Goal: Task Accomplishment & Management: Complete application form

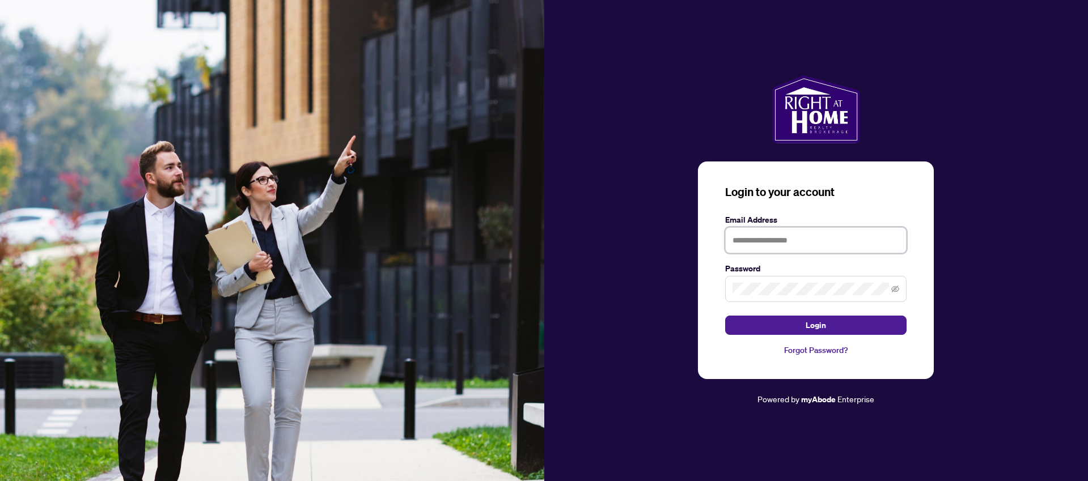
click at [787, 239] on input "text" at bounding box center [815, 240] width 181 height 26
type input "**********"
click at [804, 326] on button "Login" at bounding box center [815, 325] width 181 height 19
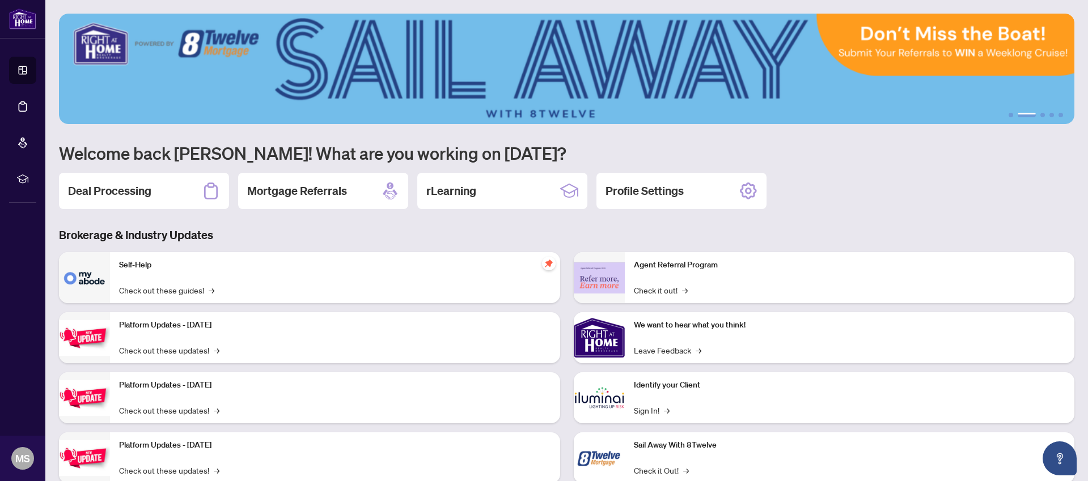
click at [562, 63] on img at bounding box center [567, 69] width 1016 height 111
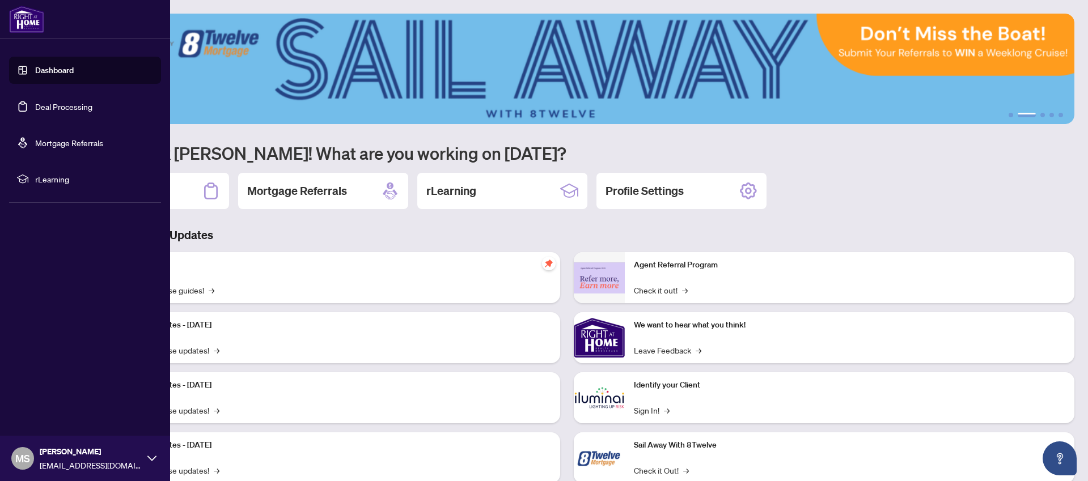
click at [62, 109] on link "Deal Processing" at bounding box center [63, 106] width 57 height 10
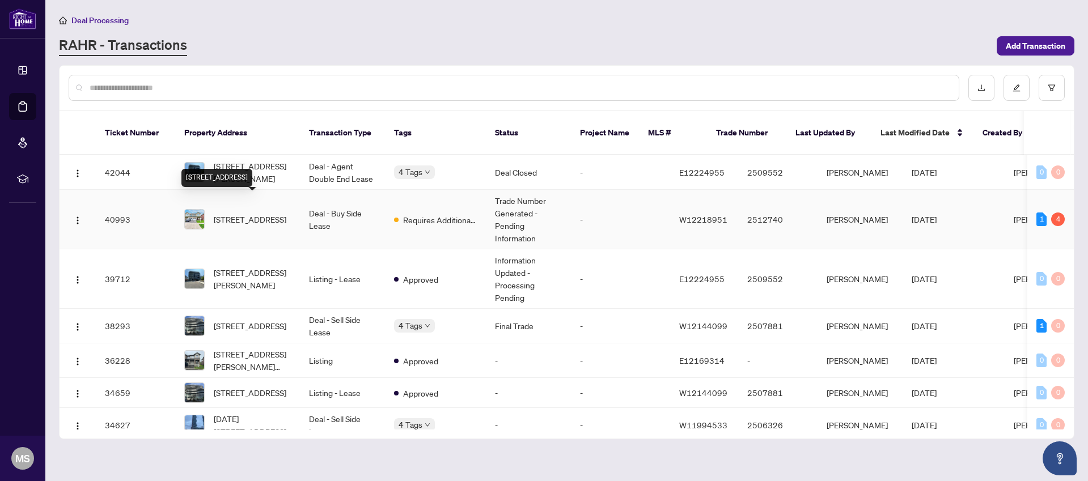
click at [244, 213] on span "[STREET_ADDRESS]" at bounding box center [250, 219] width 73 height 12
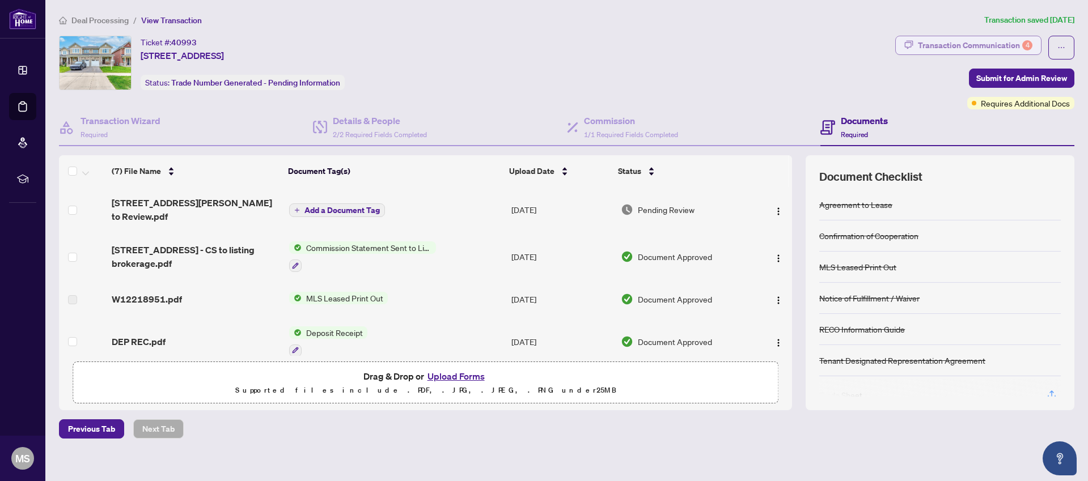
click at [990, 46] on div "Transaction Communication 4" at bounding box center [975, 45] width 115 height 18
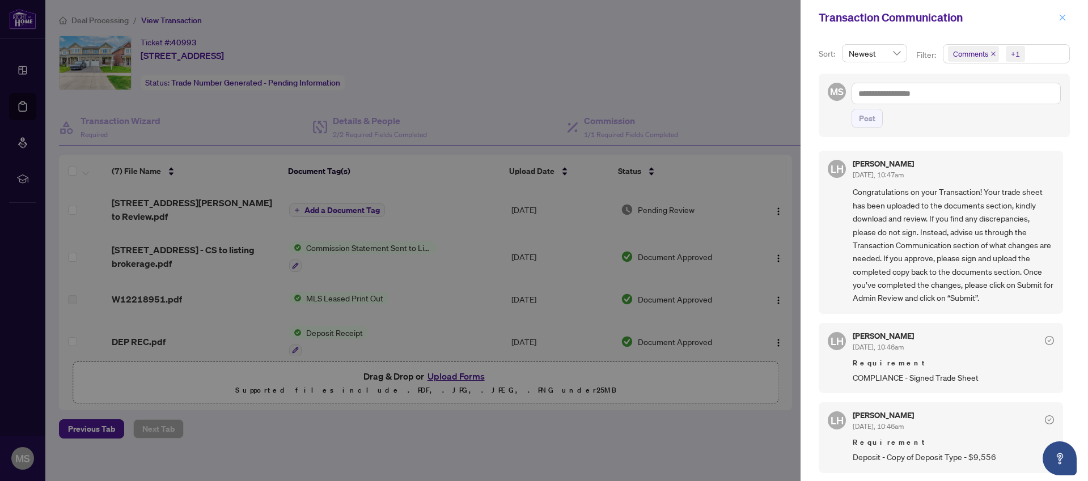
click at [1064, 18] on icon "close" at bounding box center [1063, 18] width 8 height 8
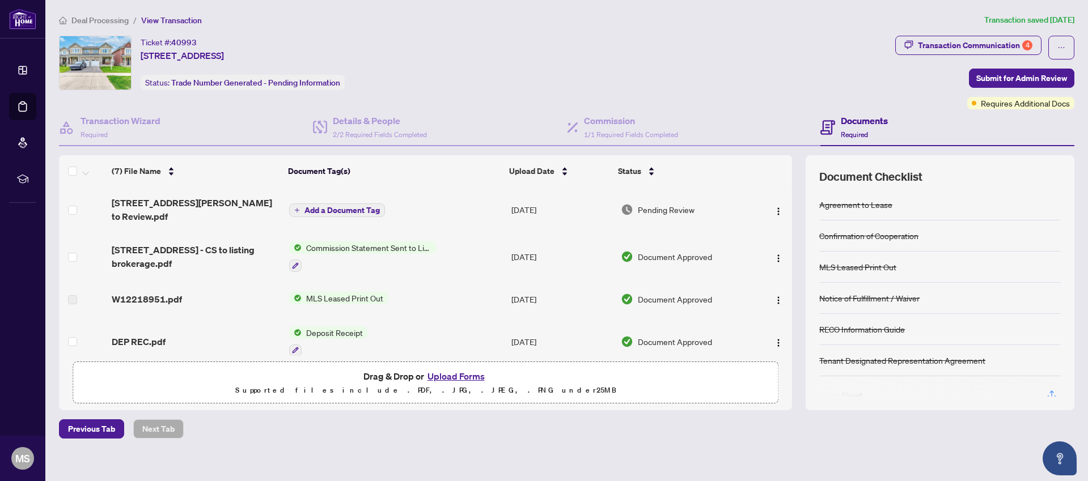
click at [451, 377] on button "Upload Forms" at bounding box center [456, 376] width 64 height 15
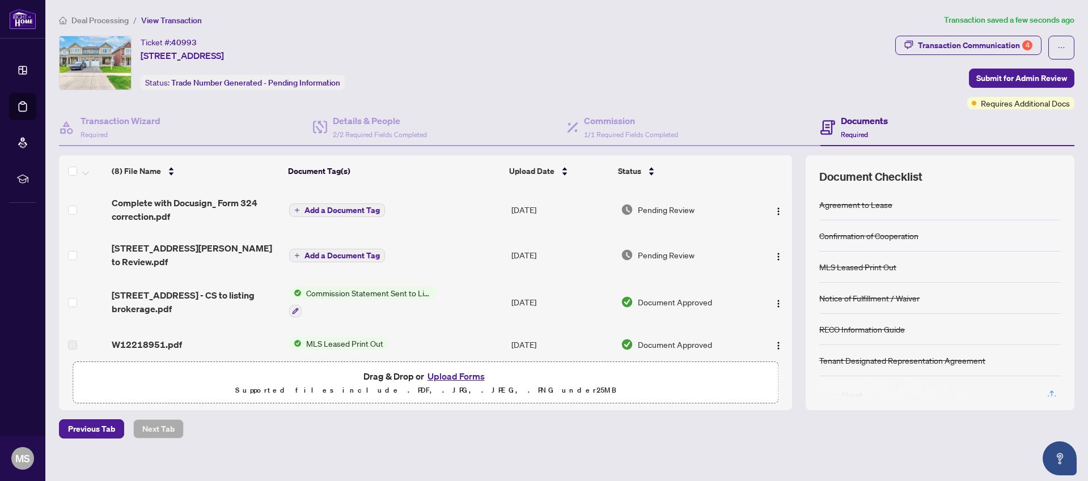
click at [327, 209] on span "Add a Document Tag" at bounding box center [341, 210] width 75 height 8
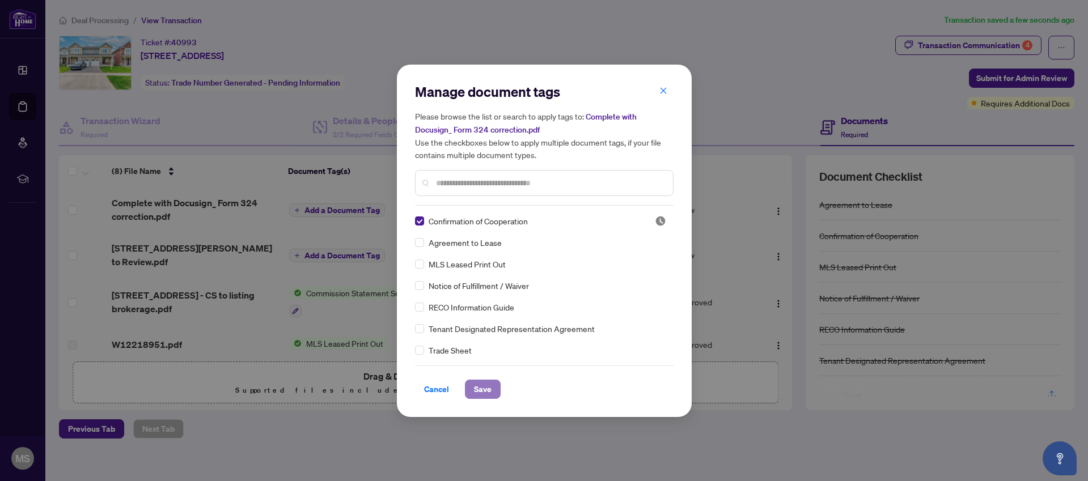
click at [483, 387] on span "Save" at bounding box center [483, 389] width 18 height 18
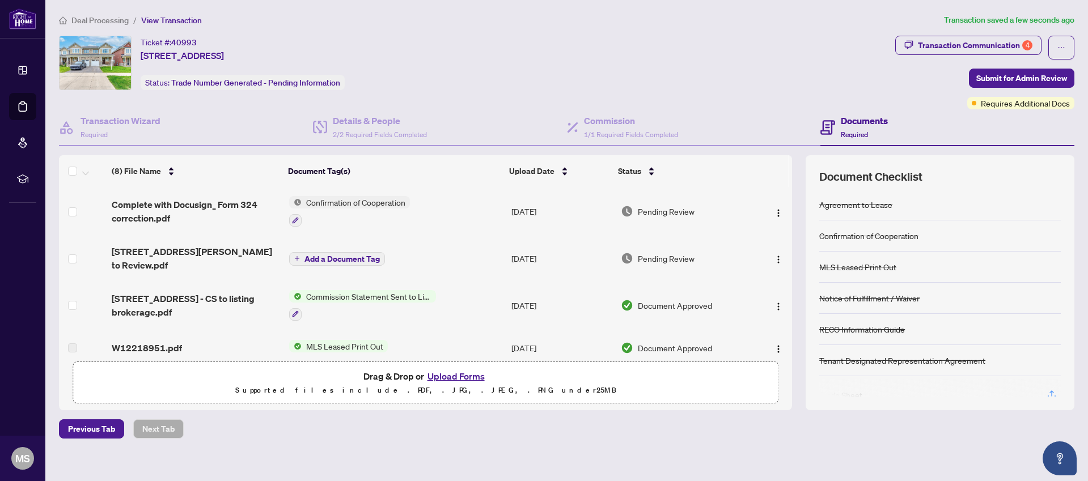
click at [462, 378] on button "Upload Forms" at bounding box center [456, 376] width 64 height 15
click at [454, 379] on button "Upload Forms" at bounding box center [456, 376] width 64 height 15
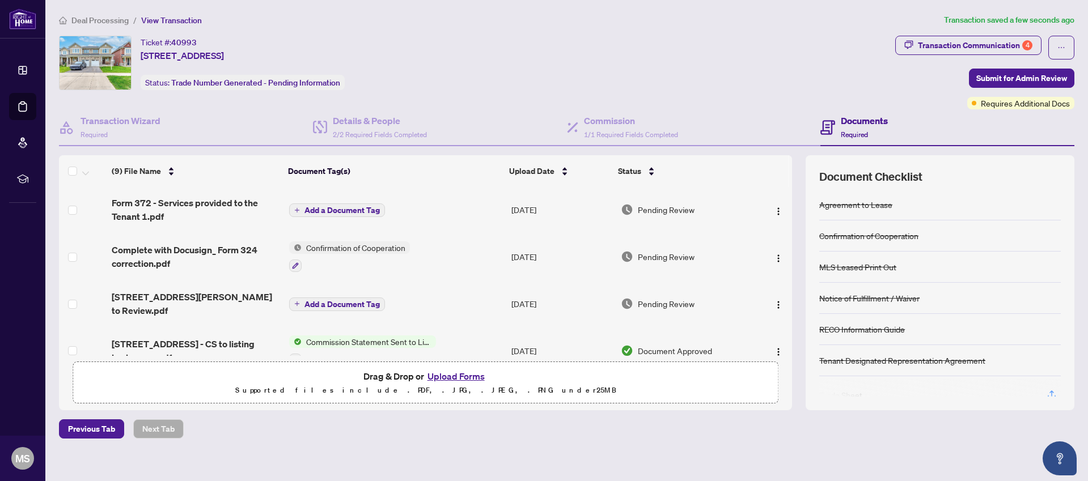
click at [327, 212] on span "Add a Document Tag" at bounding box center [341, 210] width 75 height 8
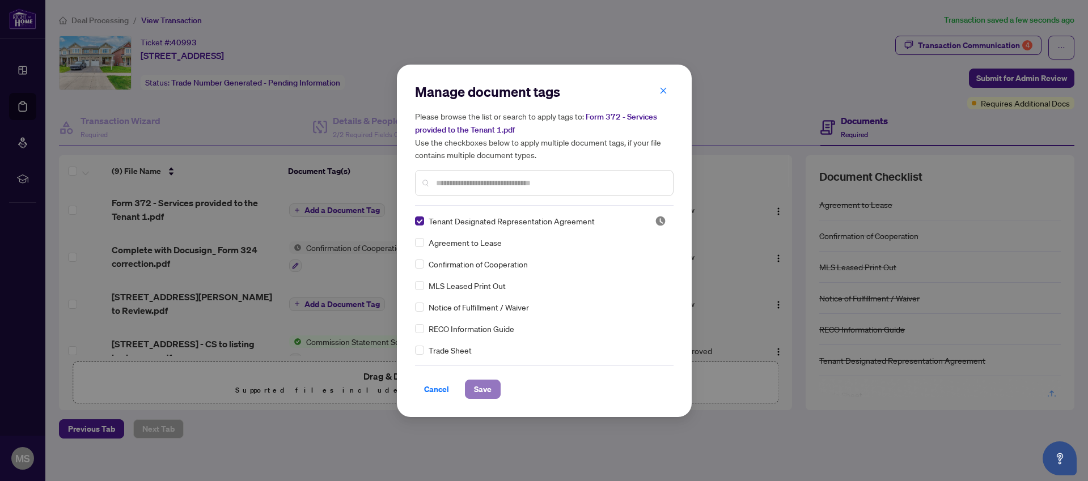
click at [479, 387] on span "Save" at bounding box center [483, 389] width 18 height 18
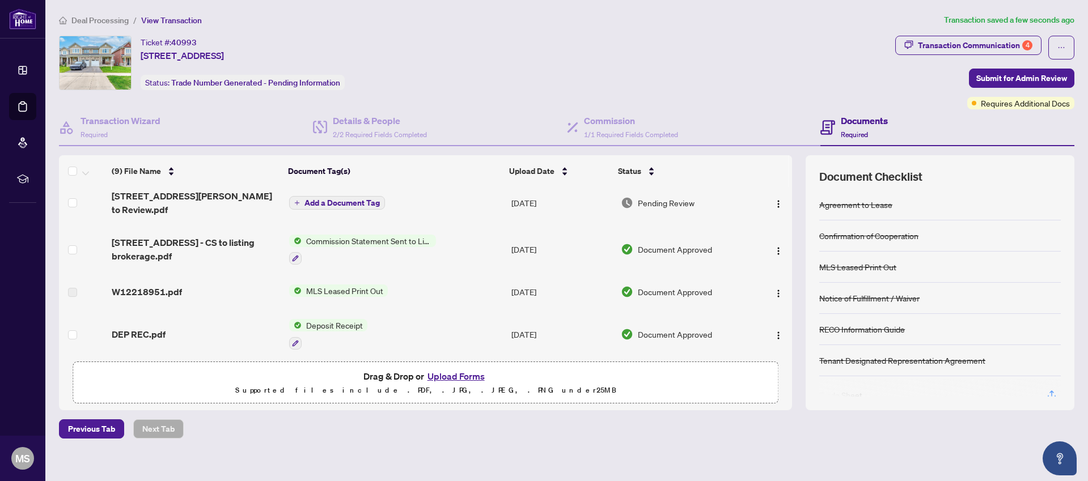
scroll to position [105, 0]
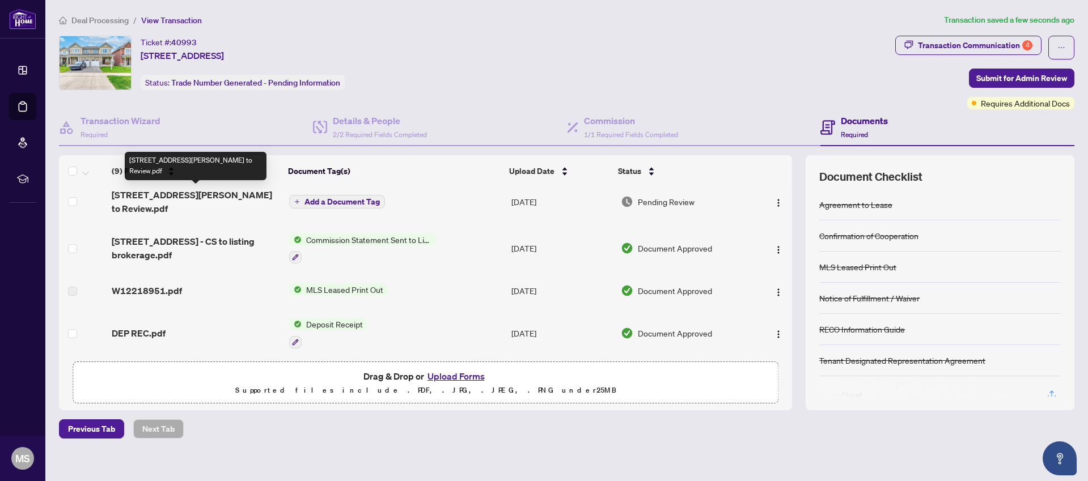
click at [176, 193] on span "[STREET_ADDRESS][PERSON_NAME] to Review.pdf" at bounding box center [196, 201] width 168 height 27
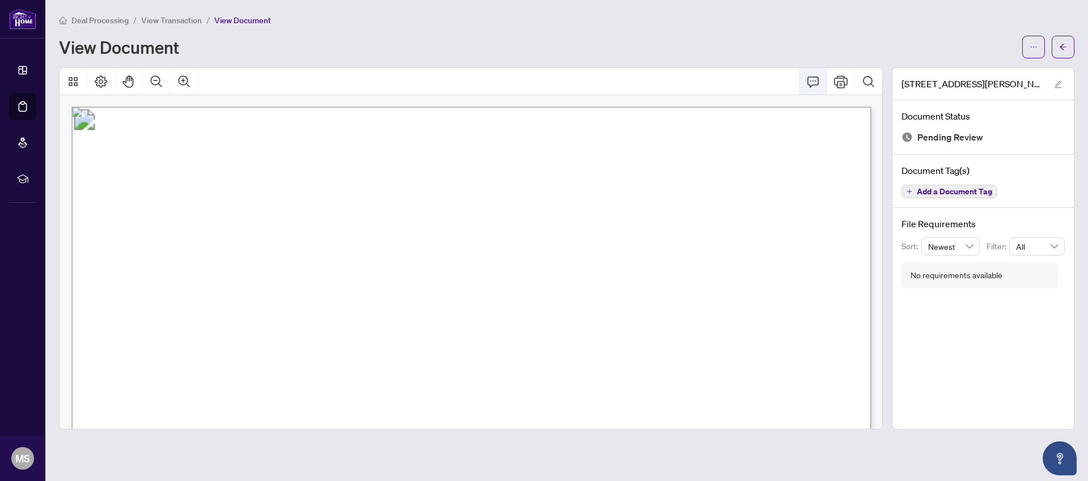
click at [817, 83] on icon "Comment" at bounding box center [813, 82] width 14 height 14
click at [1033, 46] on icon "ellipsis" at bounding box center [1034, 47] width 8 height 8
click at [965, 74] on span "Download" at bounding box center [993, 71] width 86 height 12
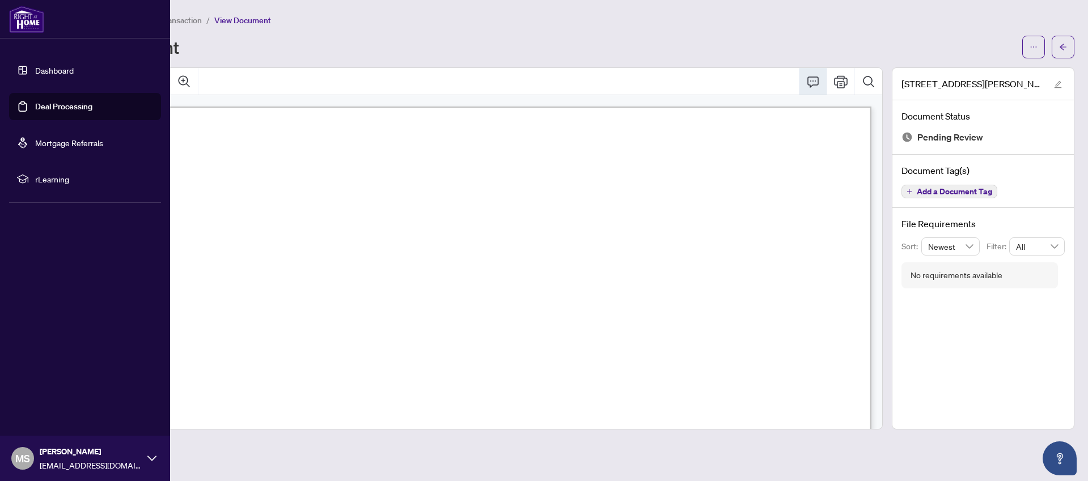
click at [35, 107] on link "Deal Processing" at bounding box center [63, 106] width 57 height 10
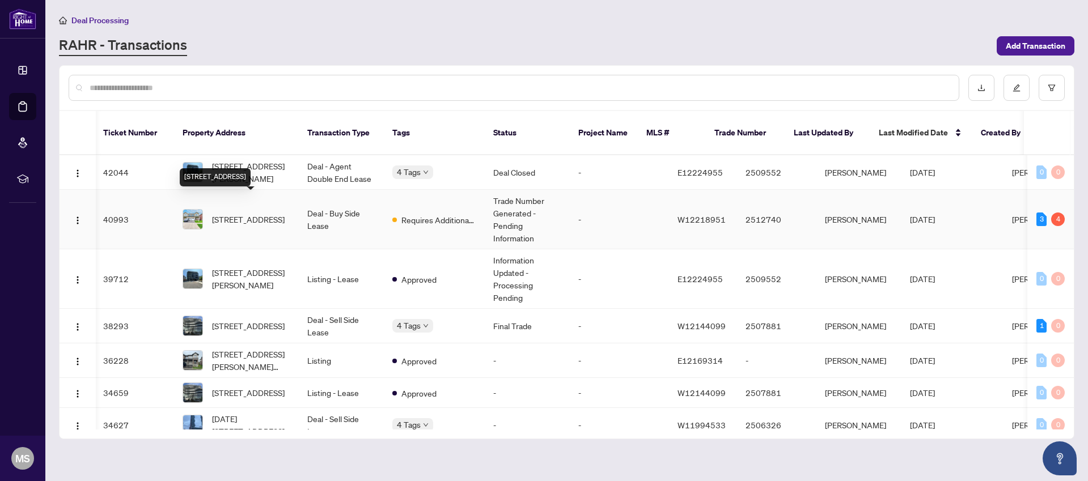
scroll to position [1, 2]
click at [243, 212] on span "[STREET_ADDRESS]" at bounding box center [248, 218] width 73 height 12
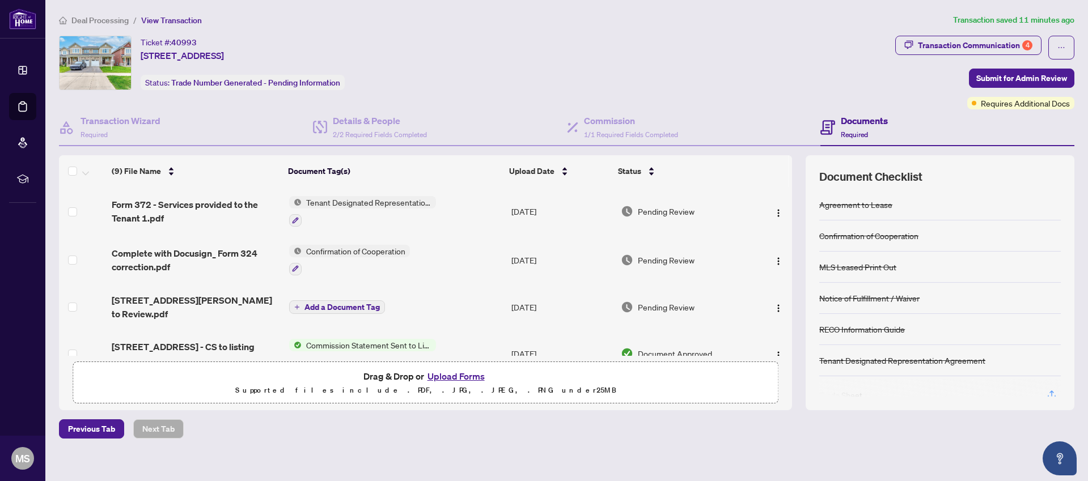
click at [454, 374] on button "Upload Forms" at bounding box center [456, 376] width 64 height 15
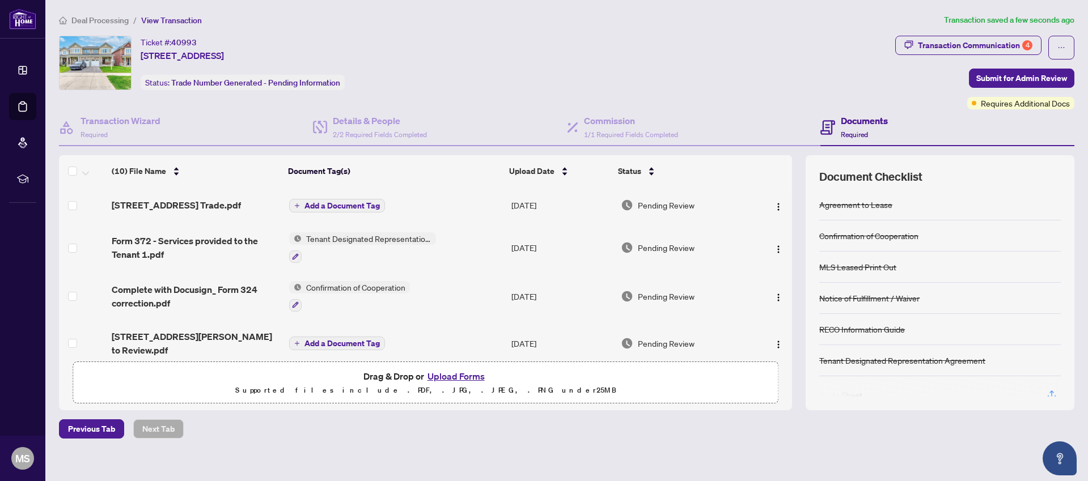
click at [335, 206] on span "Add a Document Tag" at bounding box center [341, 206] width 75 height 8
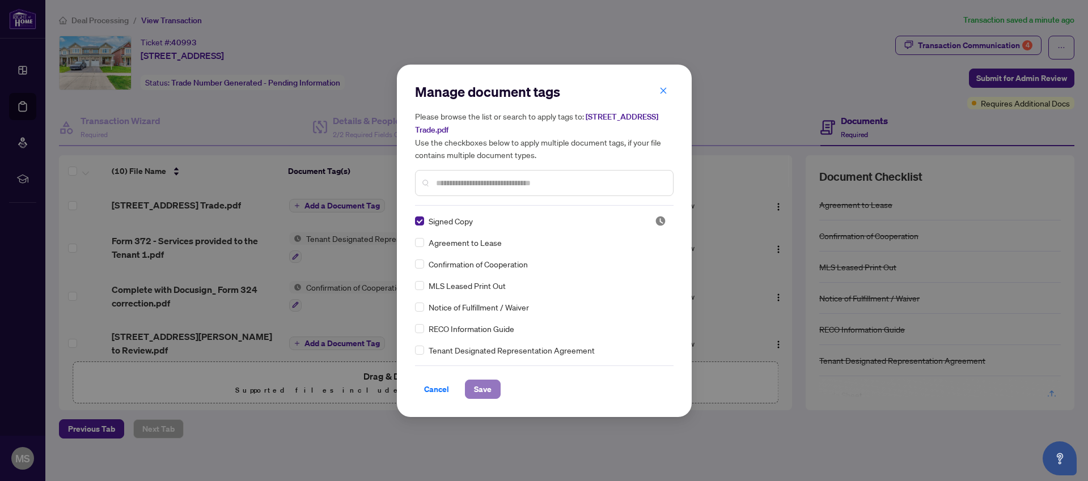
click at [487, 388] on span "Save" at bounding box center [483, 389] width 18 height 18
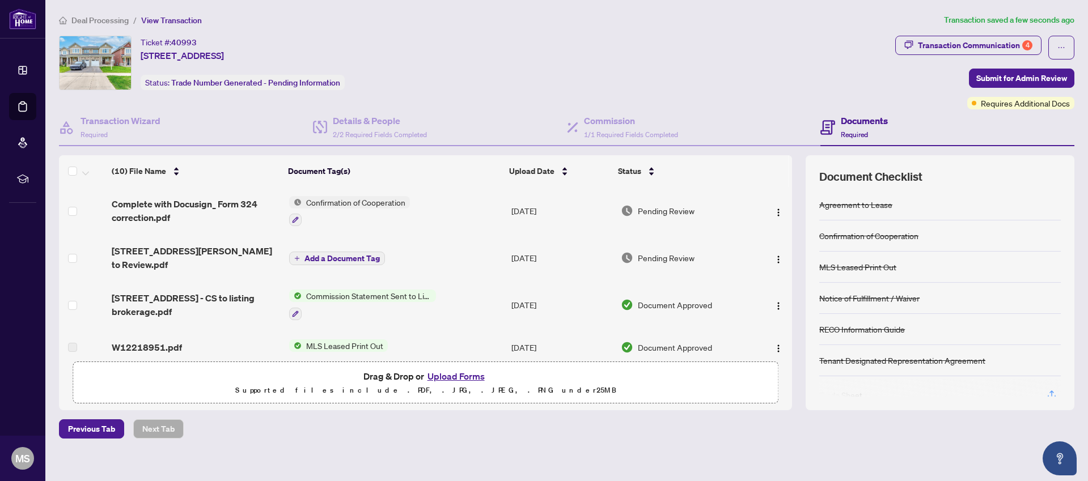
scroll to position [97, 0]
click at [1017, 78] on span "Submit for Admin Review" at bounding box center [1021, 78] width 91 height 18
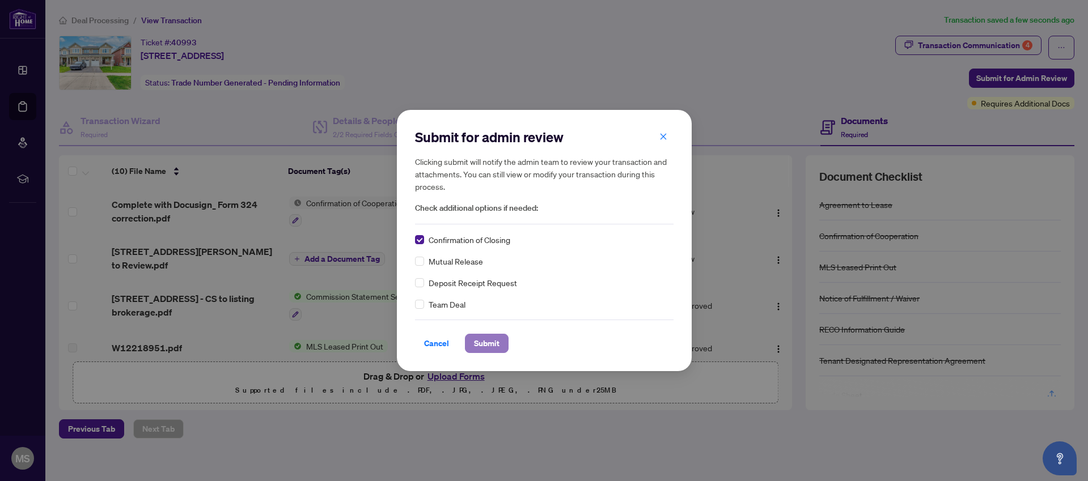
click at [485, 343] on span "Submit" at bounding box center [487, 344] width 26 height 18
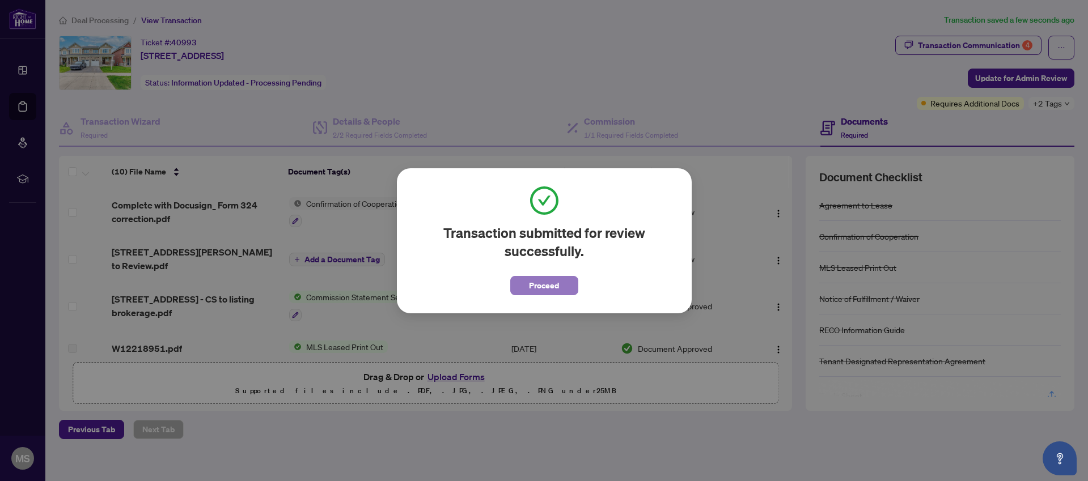
click at [548, 286] on span "Proceed" at bounding box center [544, 286] width 30 height 18
